Goal: Information Seeking & Learning: Learn about a topic

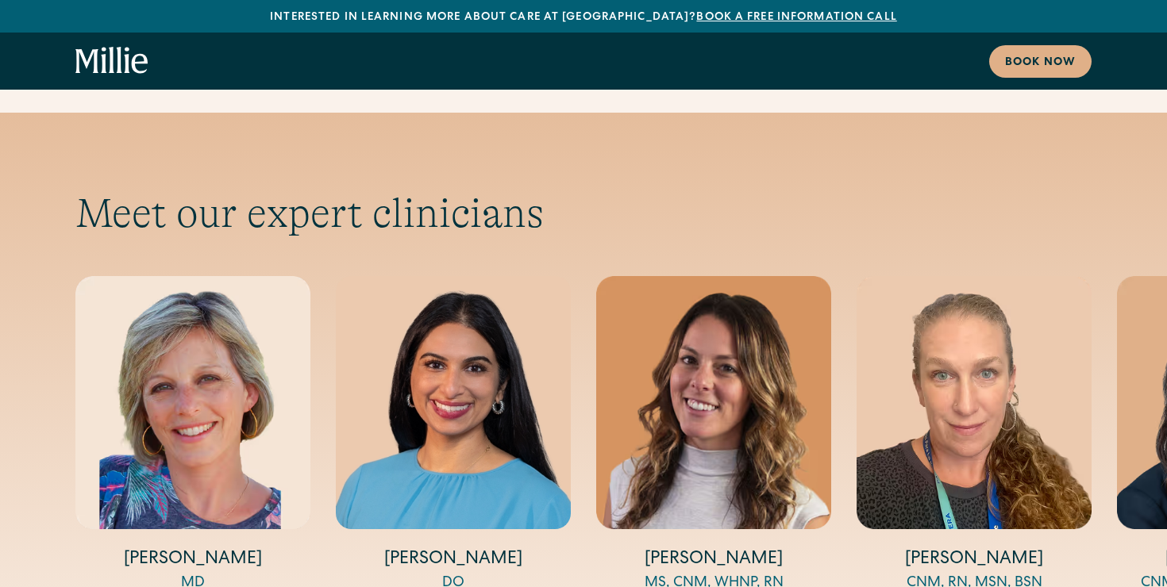
scroll to position [5220, 0]
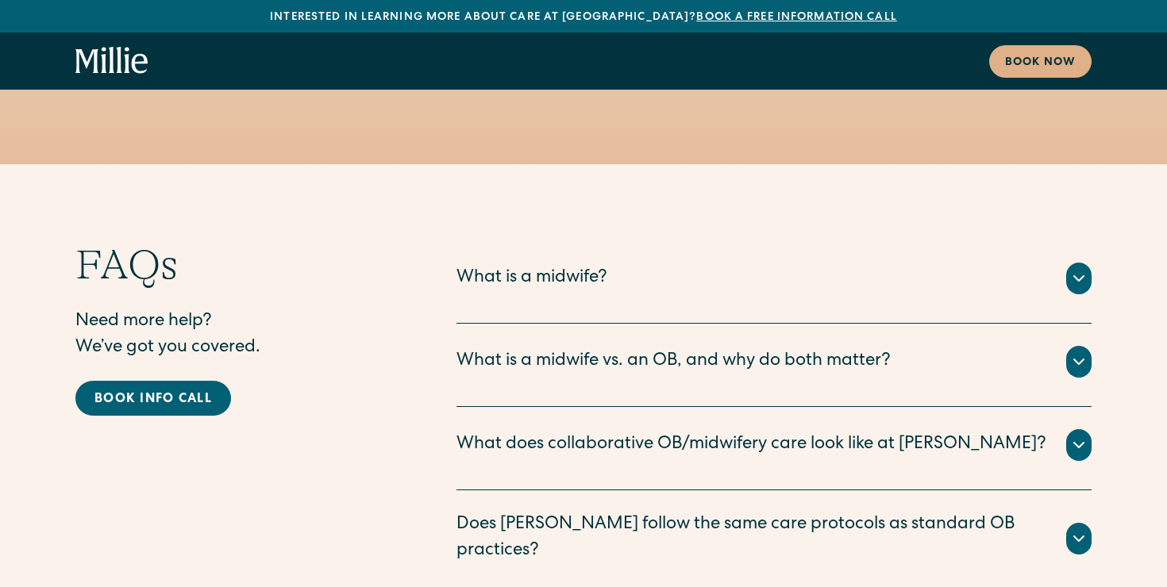
scroll to position [7851, 0]
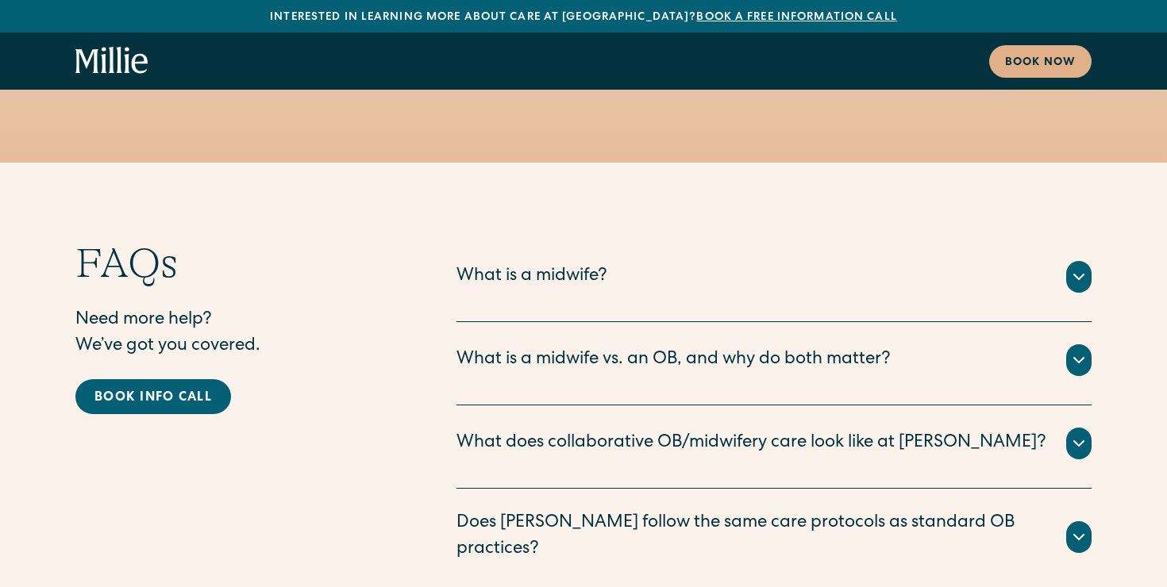
click at [1018, 345] on div "What is a midwife vs. an OB, and why do both matter?" at bounding box center [773, 361] width 635 height 32
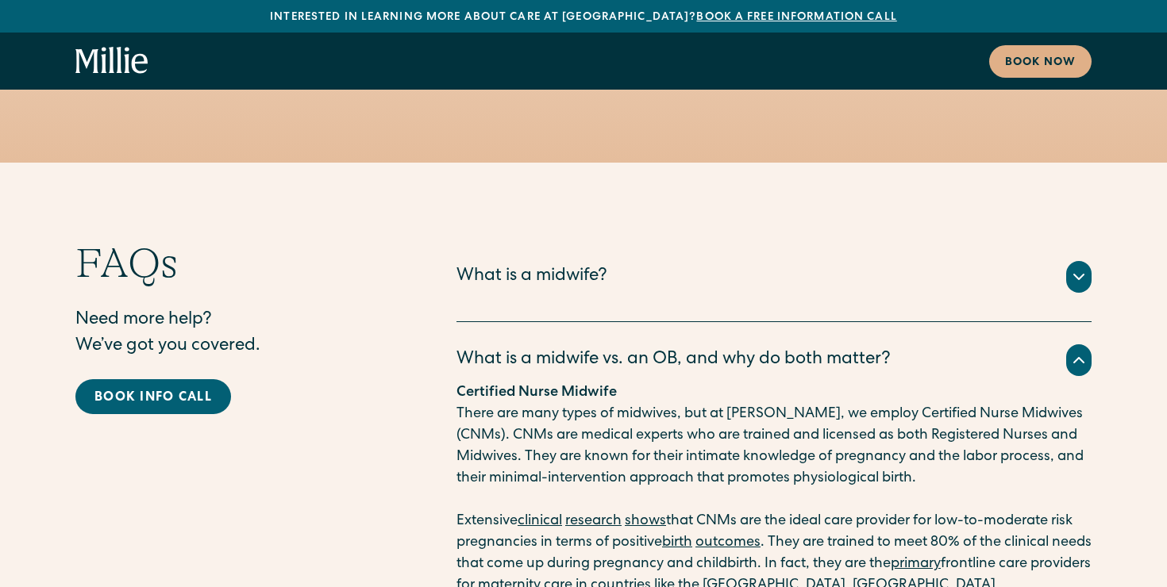
click at [1018, 345] on div "What is a midwife vs. an OB, and why do both matter?" at bounding box center [773, 361] width 635 height 32
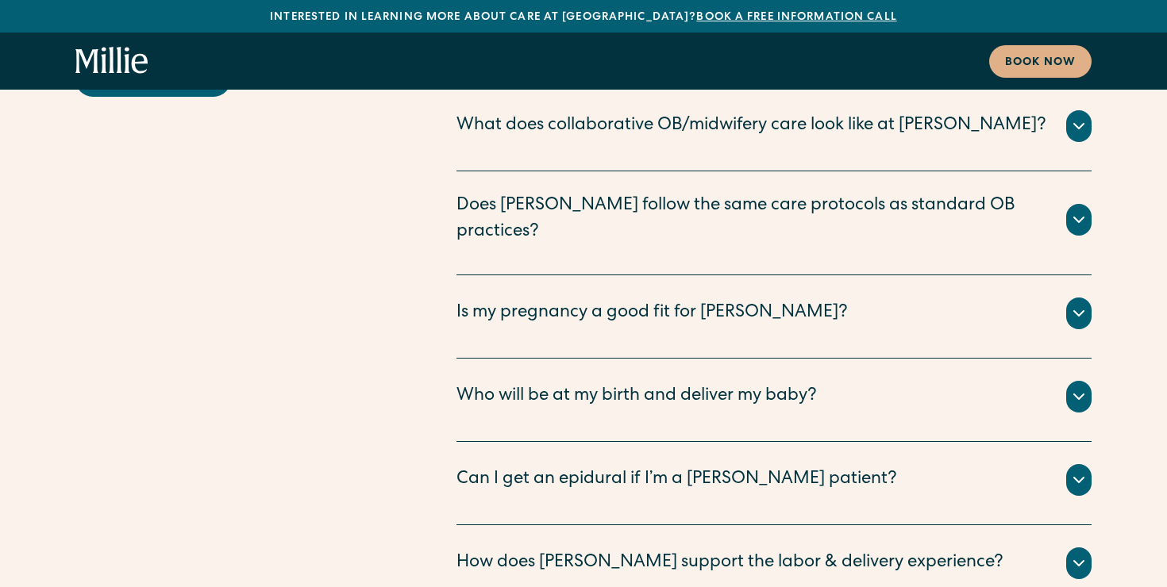
scroll to position [8170, 0]
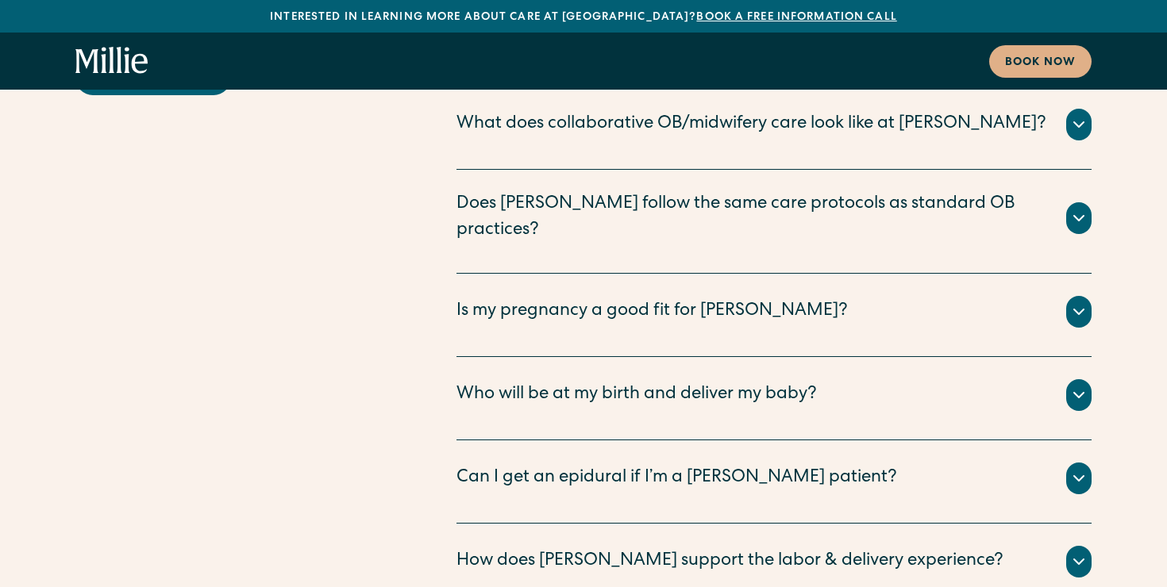
click at [954, 463] on div "Can I get an epidural if I’m a [PERSON_NAME] patient?" at bounding box center [773, 479] width 635 height 32
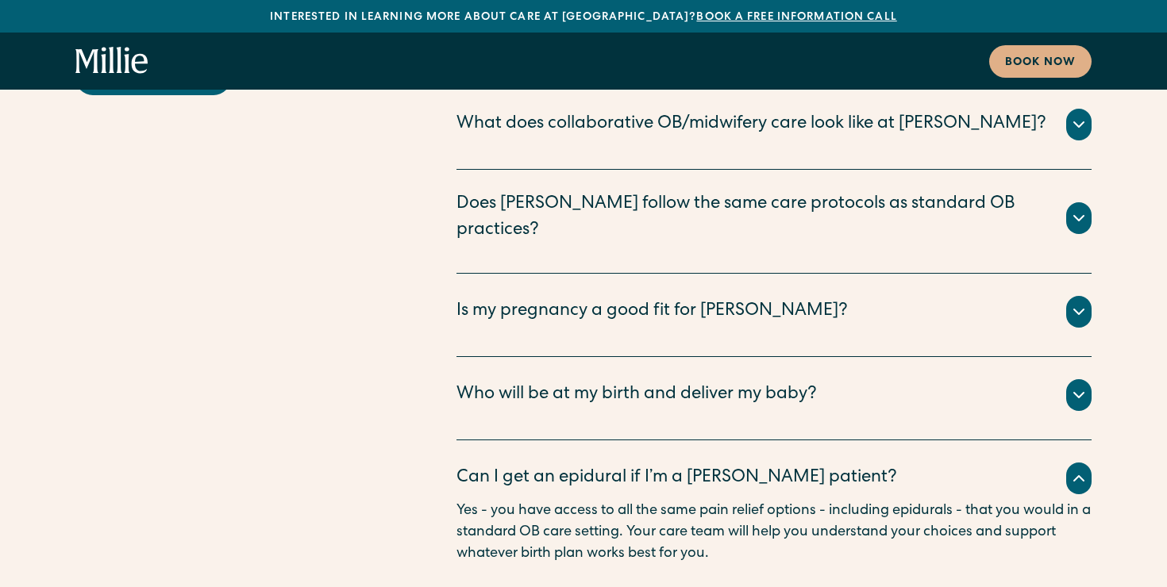
click at [954, 463] on div "Can I get an epidural if I’m a [PERSON_NAME] patient?" at bounding box center [773, 479] width 635 height 32
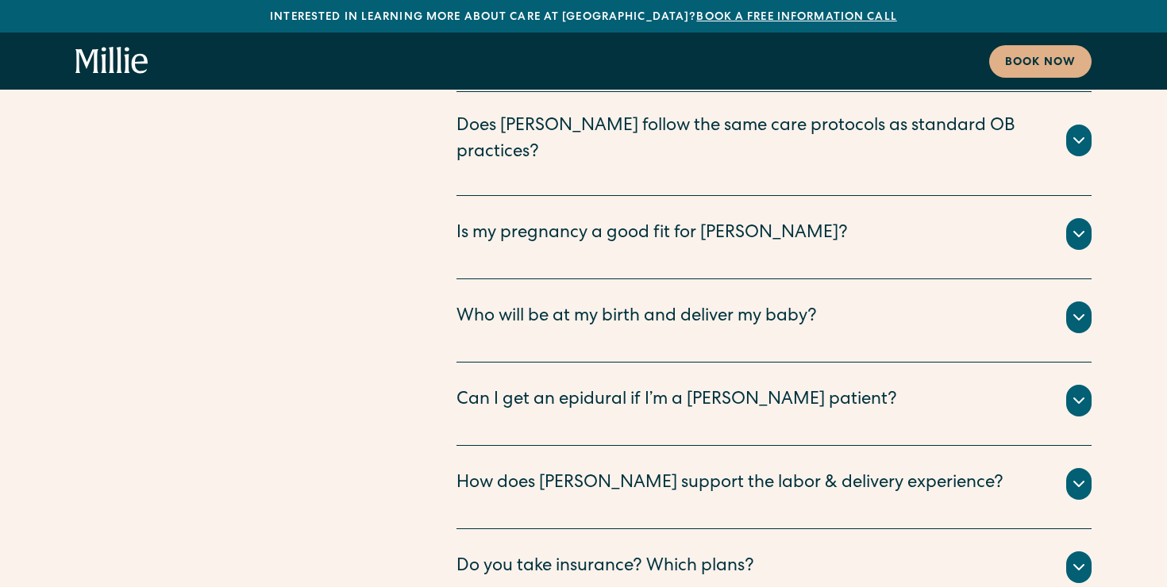
scroll to position [8293, 0]
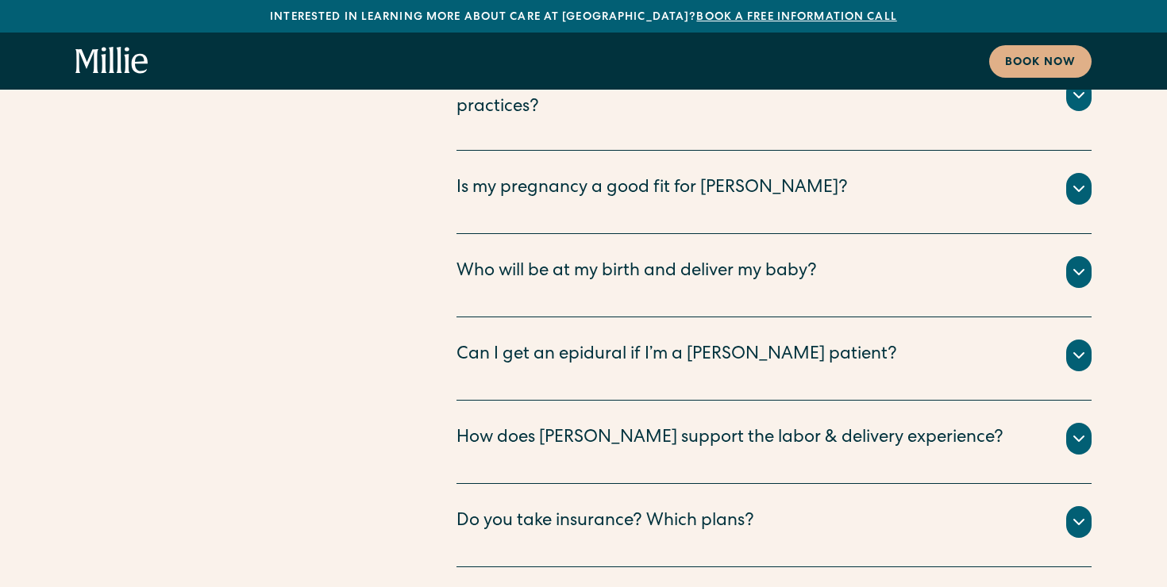
click at [945, 506] on div "Do you take insurance? Which plans?" at bounding box center [773, 522] width 635 height 32
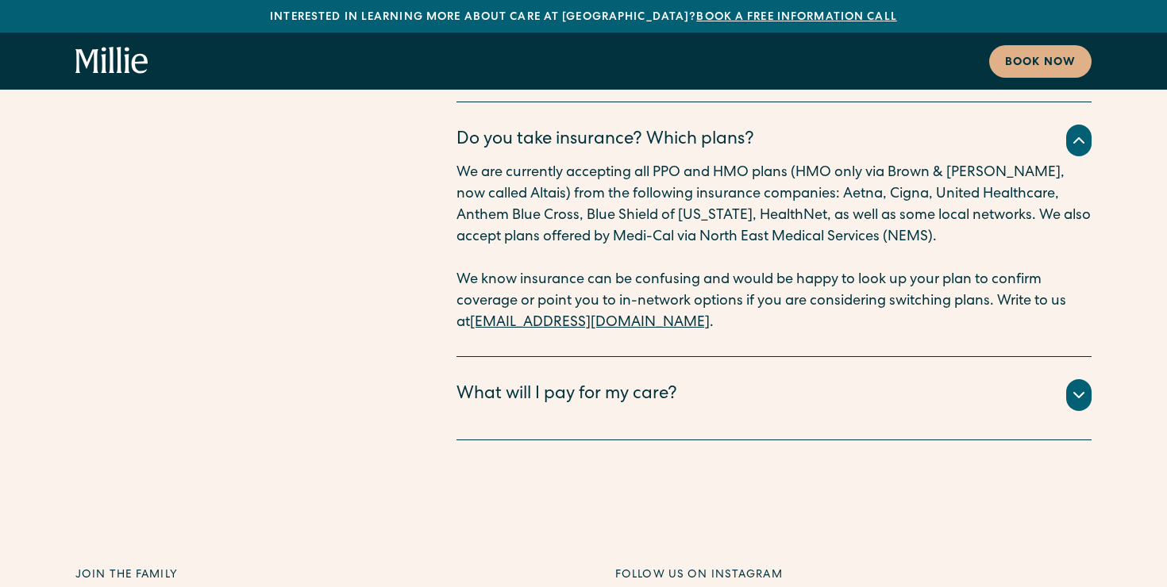
scroll to position [8687, 0]
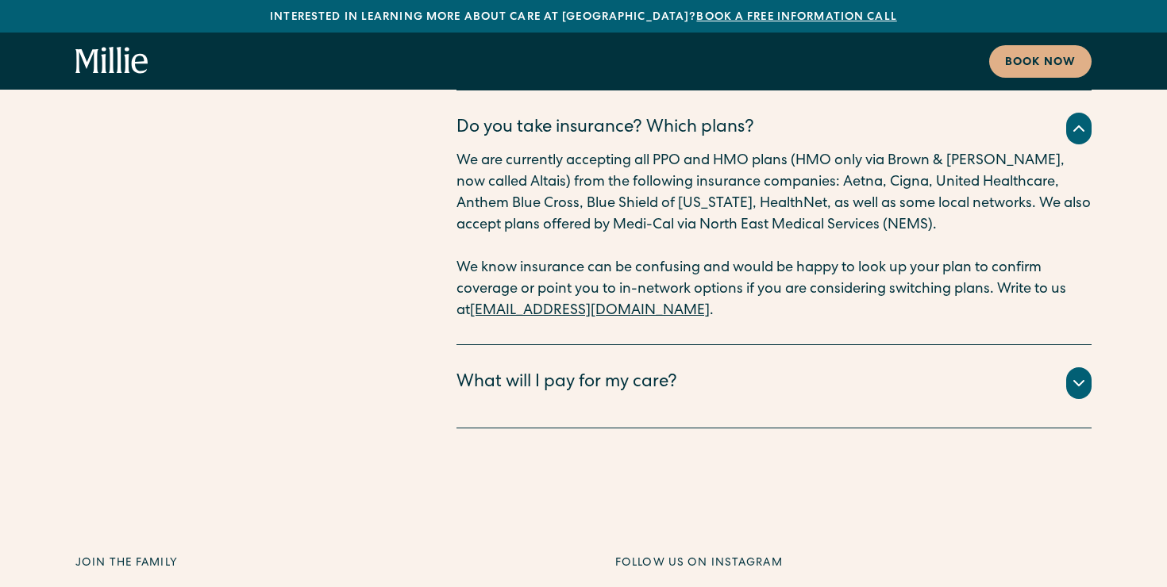
click at [951, 399] on div "All your clinical appointments at [GEOGRAPHIC_DATA], lab tests, ultrasounds, an…" at bounding box center [773, 402] width 635 height 6
click at [941, 368] on div "What will I pay for my care?" at bounding box center [773, 384] width 635 height 32
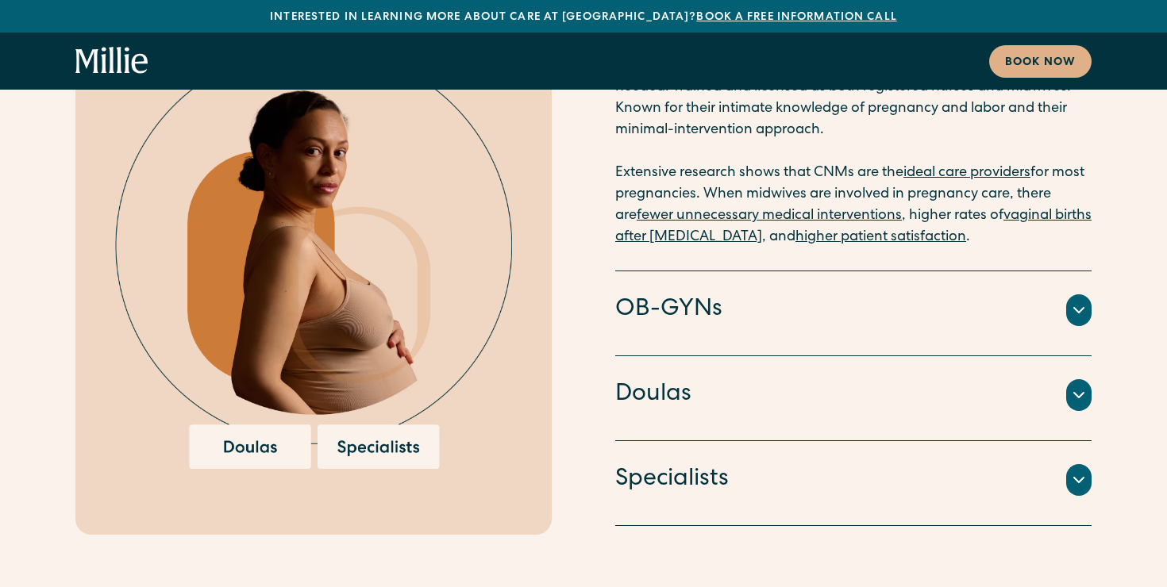
scroll to position [3998, 0]
